Goal: Navigation & Orientation: Go to known website

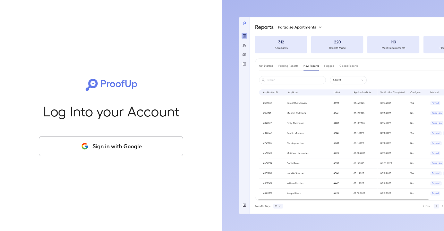
click at [140, 151] on button "Sign in with Google" at bounding box center [111, 146] width 144 height 20
click at [159, 125] on div "Log Into your Account Sign in with Google" at bounding box center [111, 115] width 200 height 231
click at [163, 155] on button "Sign in with Google" at bounding box center [111, 146] width 144 height 20
